Goal: Find specific page/section: Find specific page/section

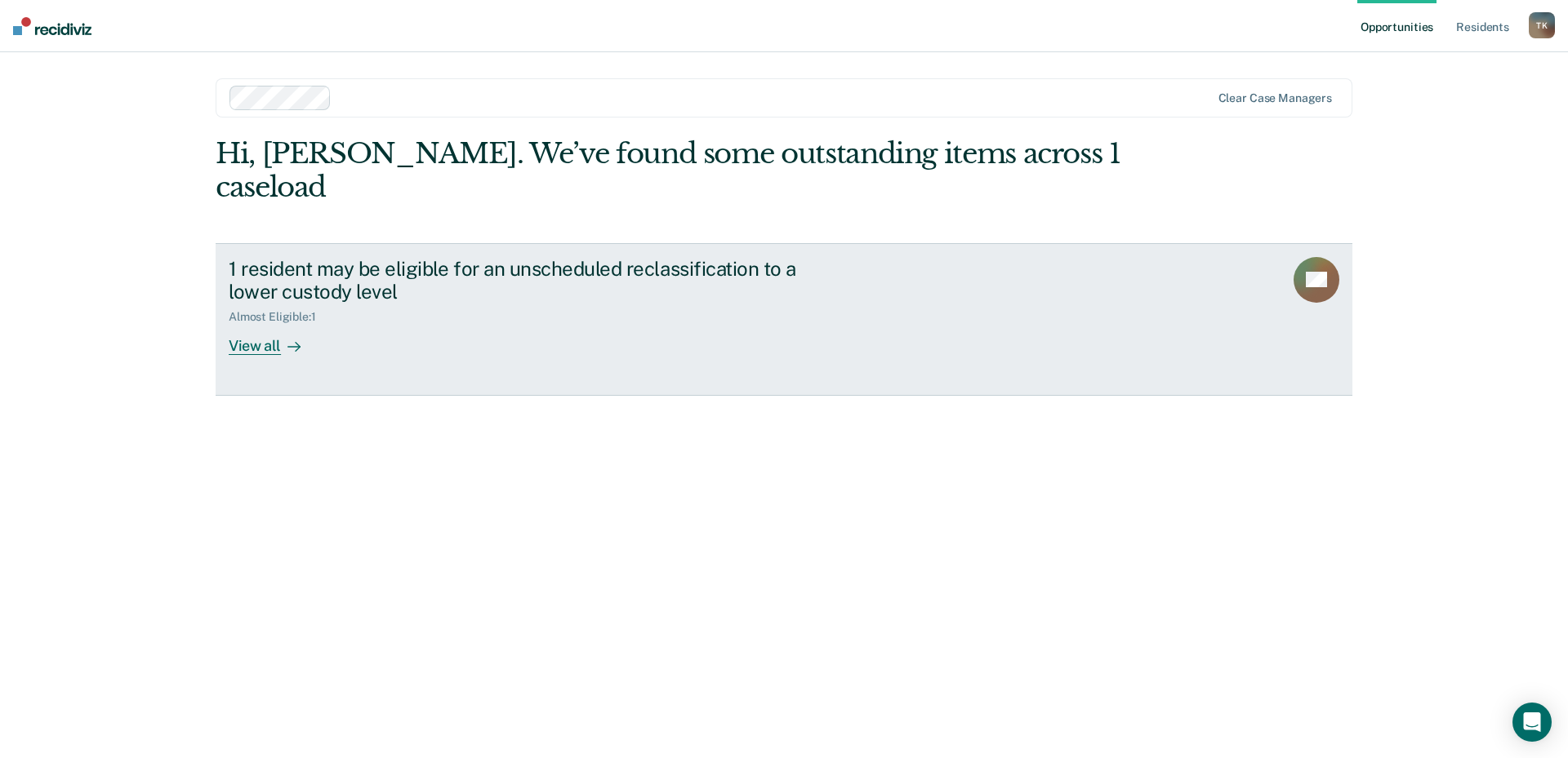
click at [258, 324] on div "View all" at bounding box center [275, 340] width 92 height 32
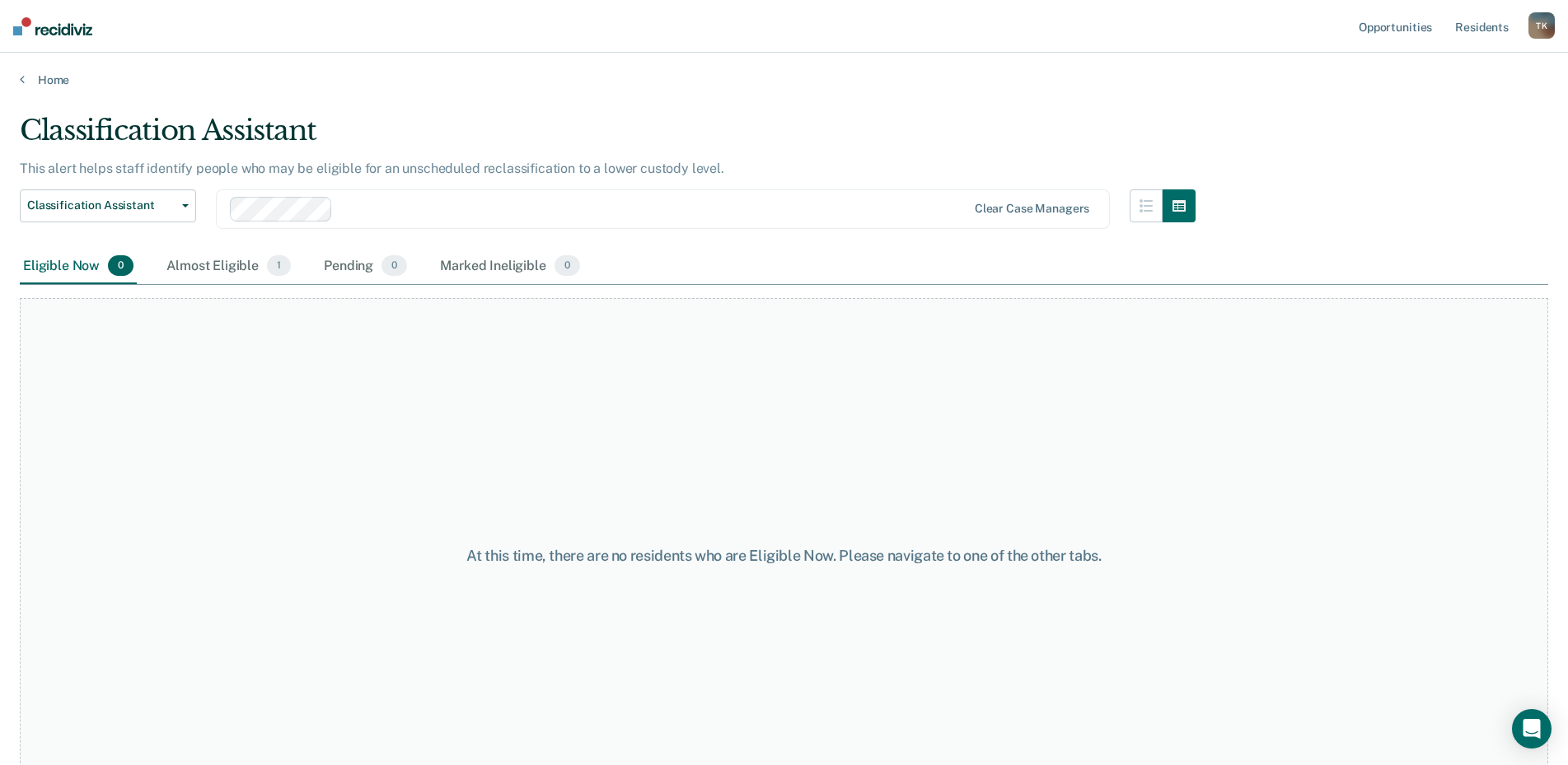
click at [65, 261] on div "Eligible Now 0" at bounding box center [77, 268] width 117 height 37
click at [224, 267] on div "Almost Eligible 1" at bounding box center [229, 268] width 131 height 37
